Goal: Task Accomplishment & Management: Complete application form

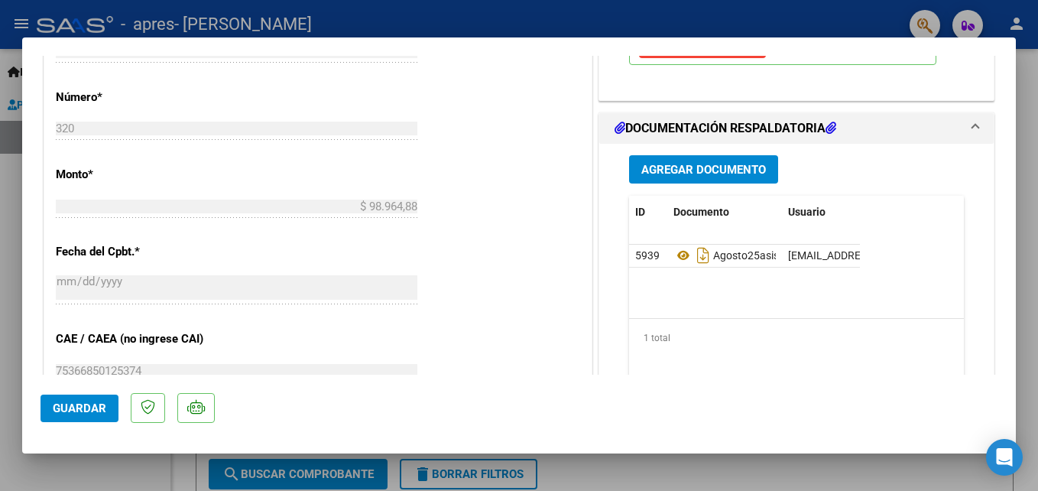
scroll to position [688, 0]
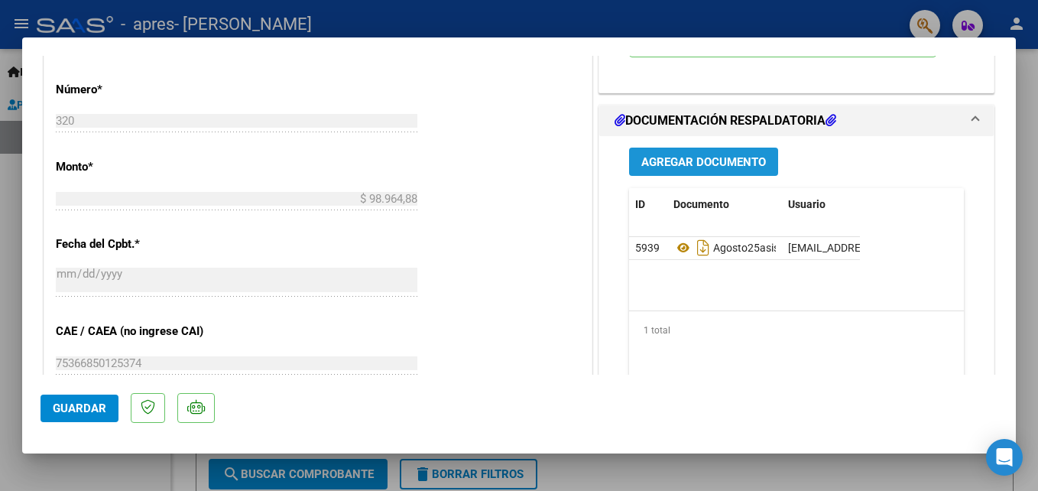
click at [690, 158] on span "Agregar Documento" at bounding box center [703, 162] width 125 height 14
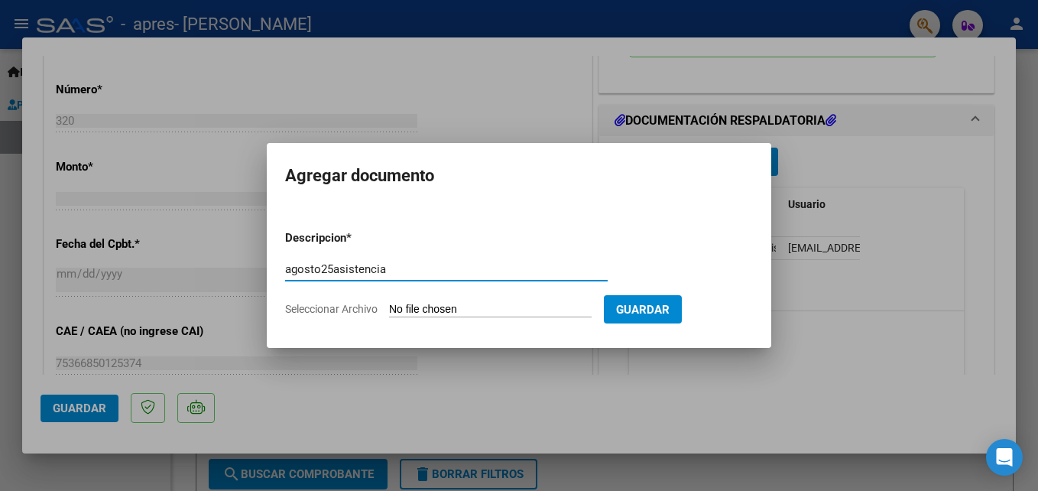
type input "agosto25asistencia"
click at [436, 306] on input "Seleccionar Archivo" at bounding box center [490, 310] width 202 height 15
type input "C:\fakepath\agosto25bienasistencia.pdf"
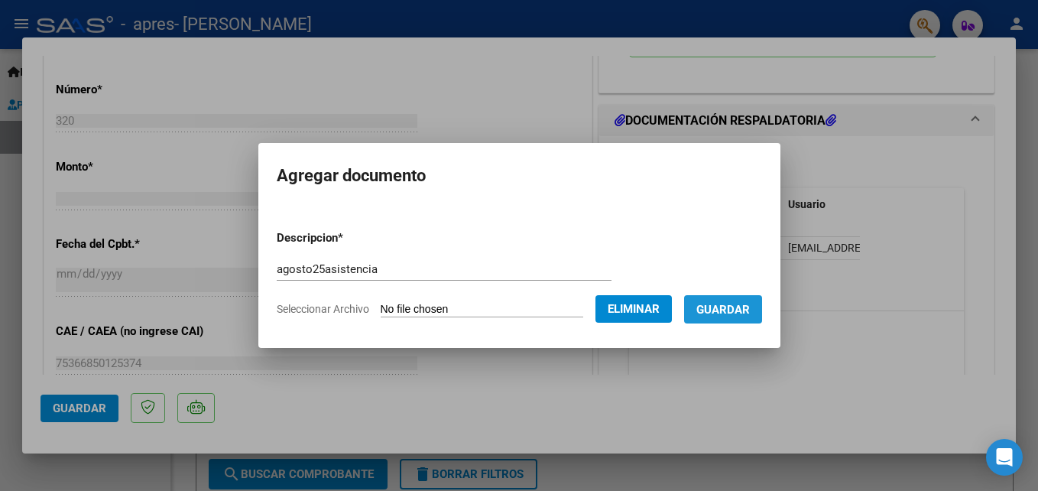
click at [732, 312] on span "Guardar" at bounding box center [722, 310] width 53 height 14
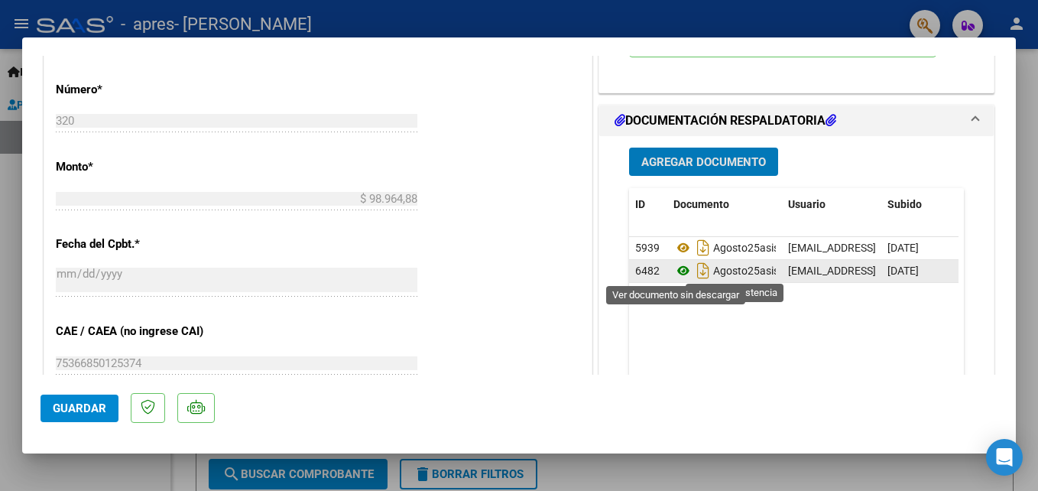
click at [674, 268] on icon at bounding box center [683, 270] width 20 height 18
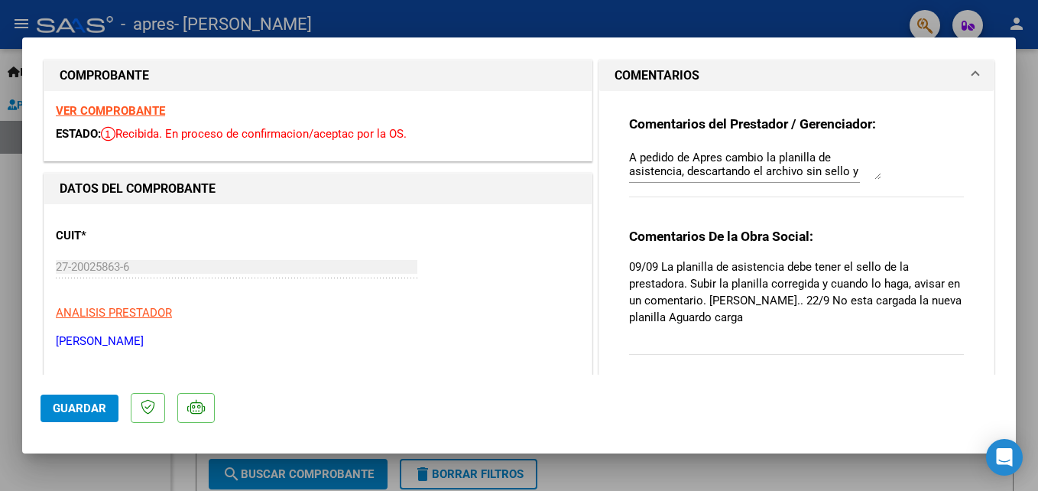
scroll to position [0, 0]
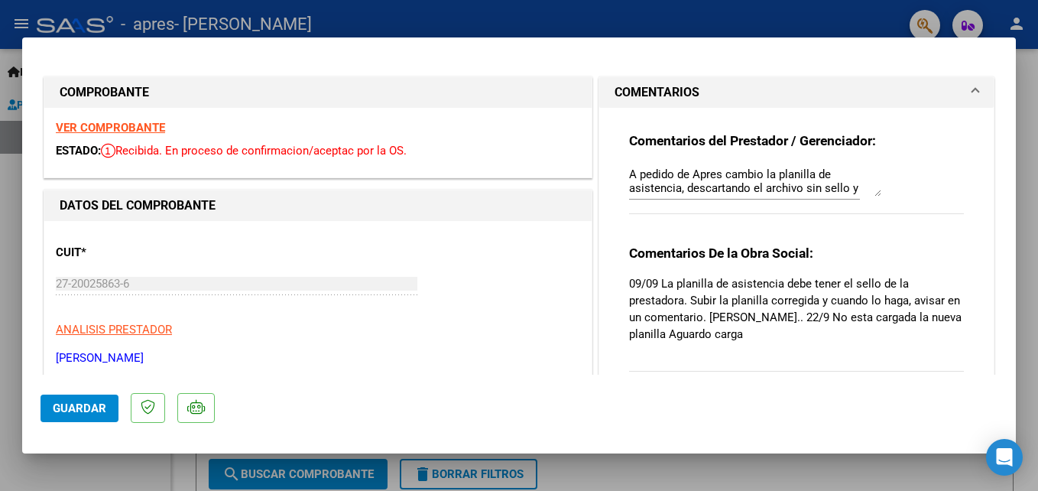
click at [706, 347] on div "Comentarios De la Obra Social: 09/09 La planilla de asistencia debe tener el se…" at bounding box center [796, 316] width 335 height 144
click at [869, 186] on textarea "A pedido de Apres cambio la planilla de asistencia, descartando el archivo sin …" at bounding box center [755, 181] width 252 height 31
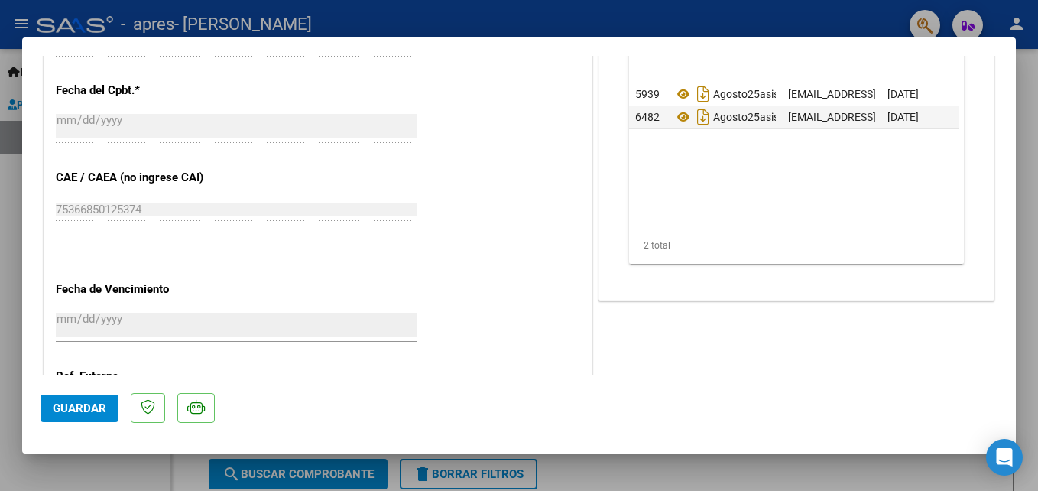
scroll to position [840, 0]
type textarea "A pedido de Apres cambio la planilla de asistencia, descartando el archivo sin …"
click at [83, 404] on span "Guardar" at bounding box center [79, 408] width 53 height 14
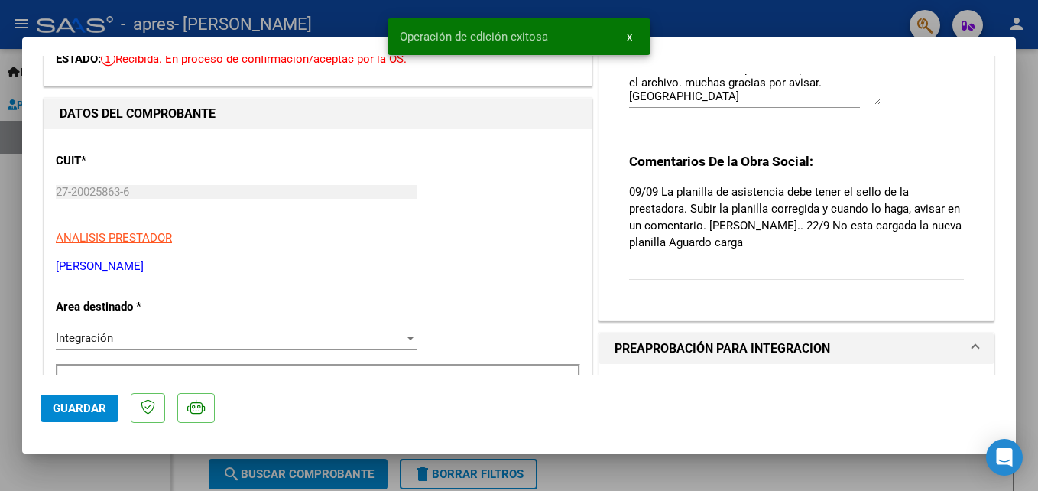
scroll to position [0, 0]
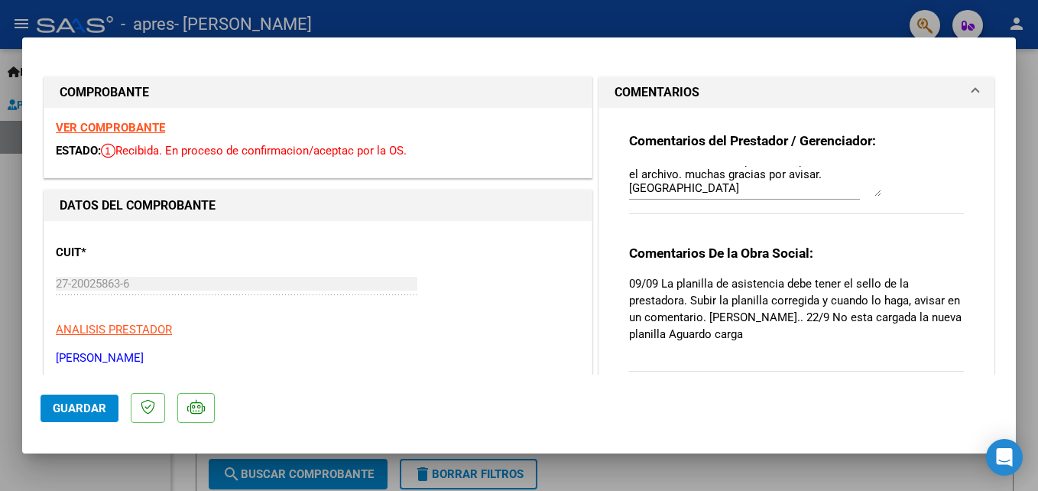
click at [888, 484] on div at bounding box center [519, 245] width 1038 height 491
type input "$ 0,00"
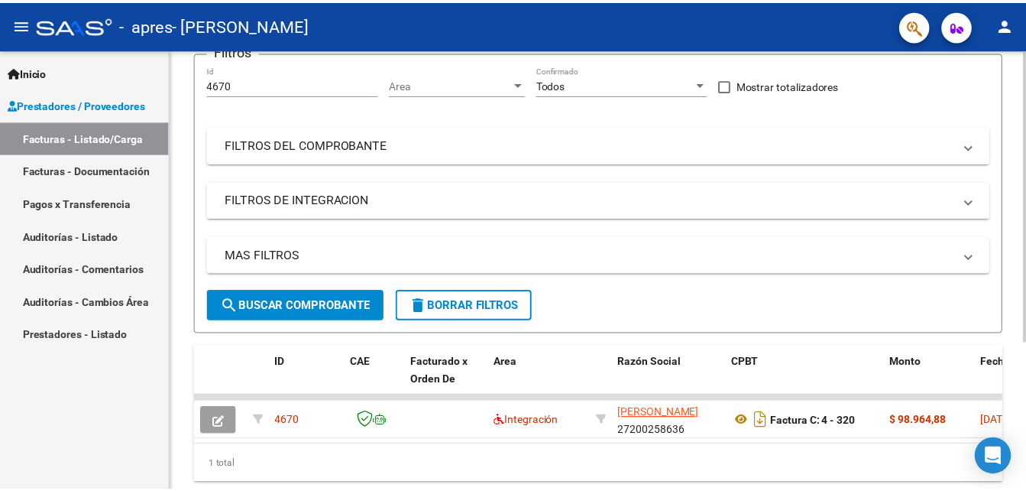
scroll to position [222, 0]
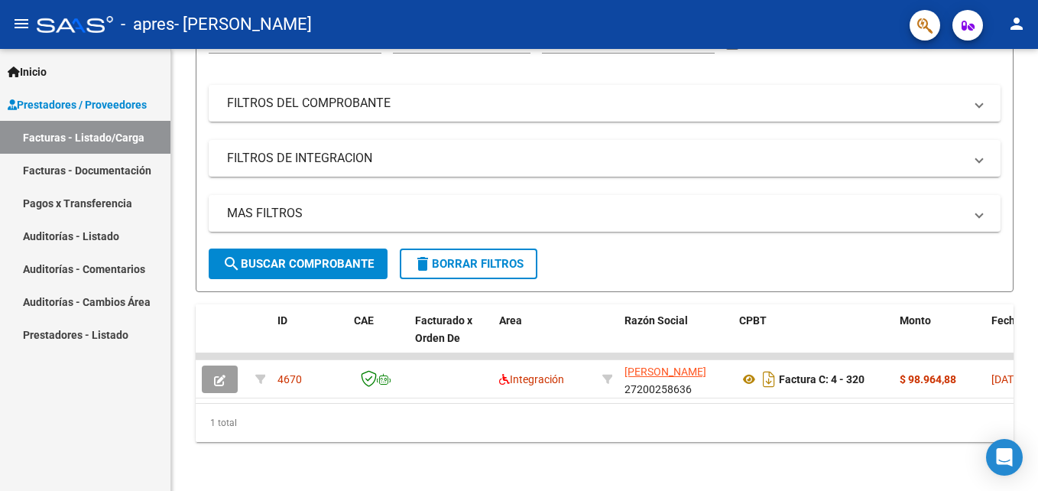
click at [1022, 21] on mat-icon "person" at bounding box center [1016, 24] width 18 height 18
click at [989, 102] on button "exit_to_app Salir" at bounding box center [984, 101] width 93 height 37
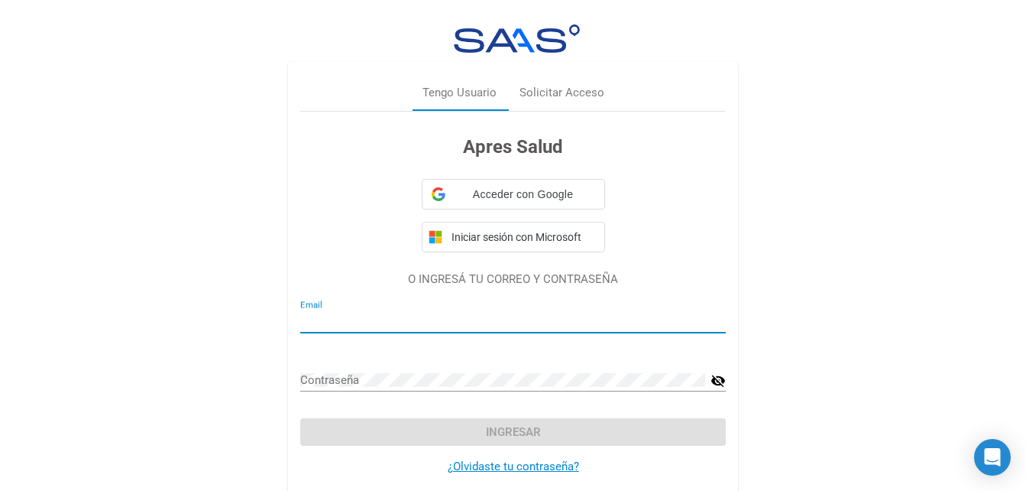
type input "[EMAIL_ADDRESS][DOMAIN_NAME]"
